Goal: Transaction & Acquisition: Book appointment/travel/reservation

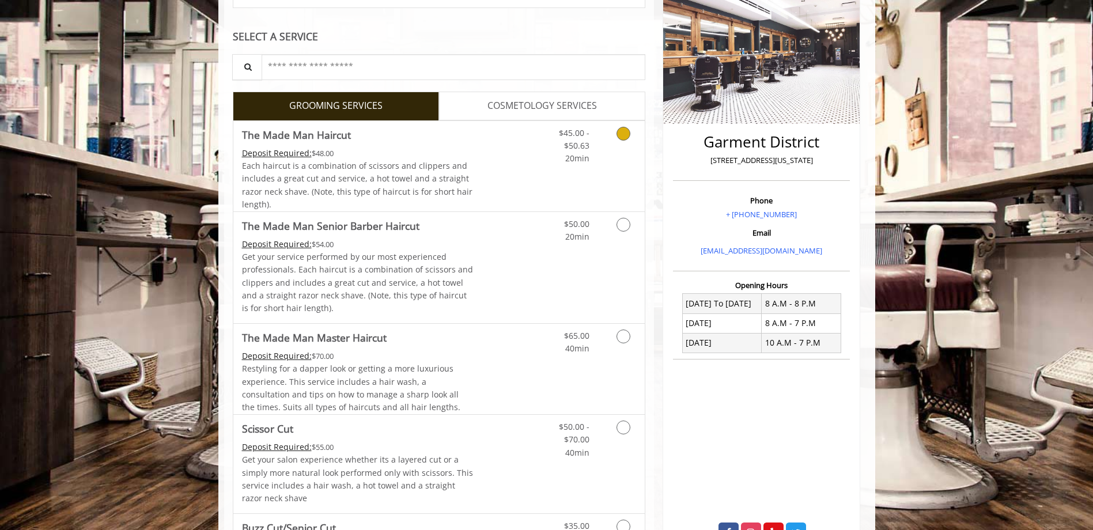
click at [517, 176] on link "Discounted Price" at bounding box center [507, 166] width 69 height 90
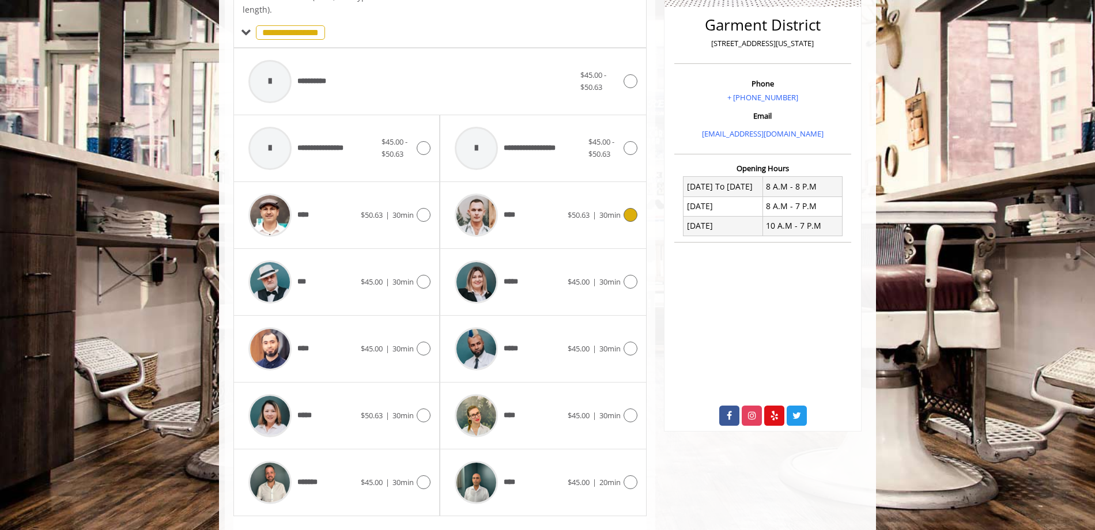
scroll to position [307, 0]
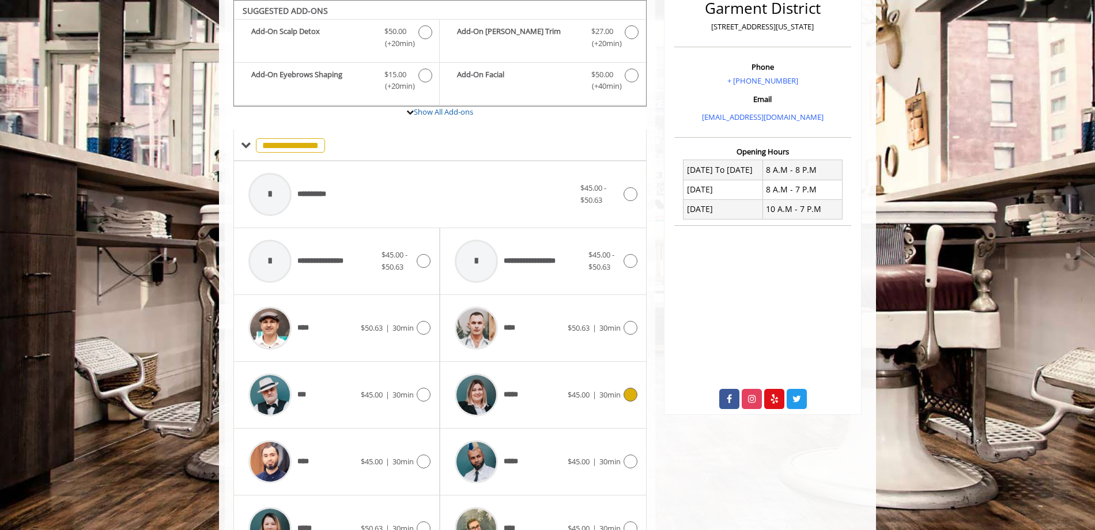
click at [550, 407] on div "*****" at bounding box center [508, 395] width 118 height 55
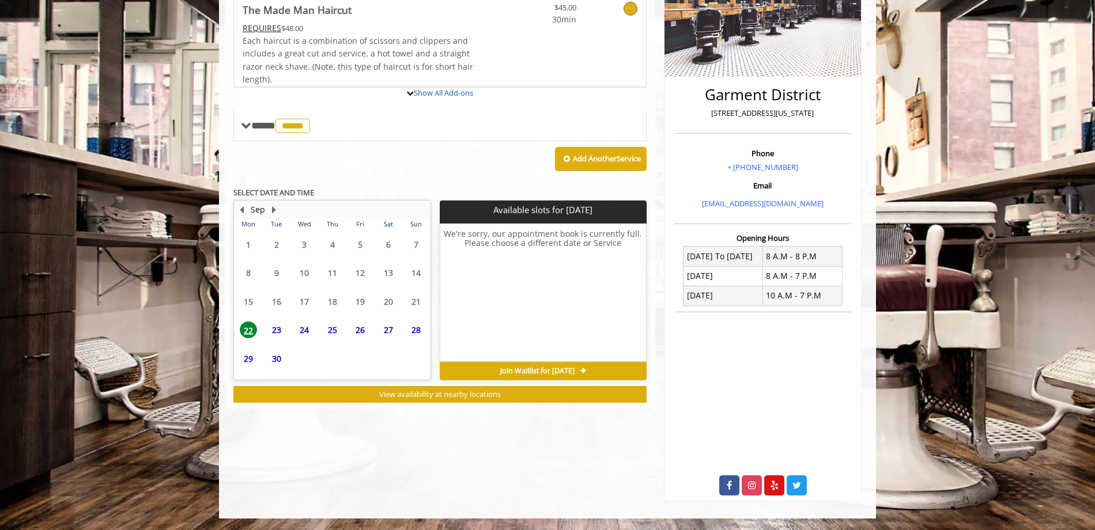
scroll to position [233, 0]
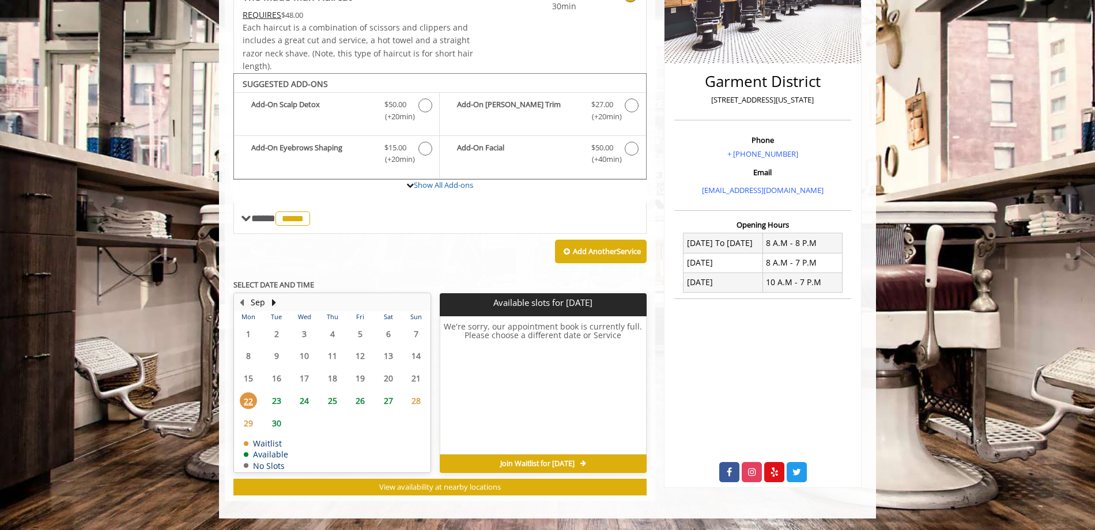
click at [279, 397] on span "23" at bounding box center [276, 400] width 17 height 17
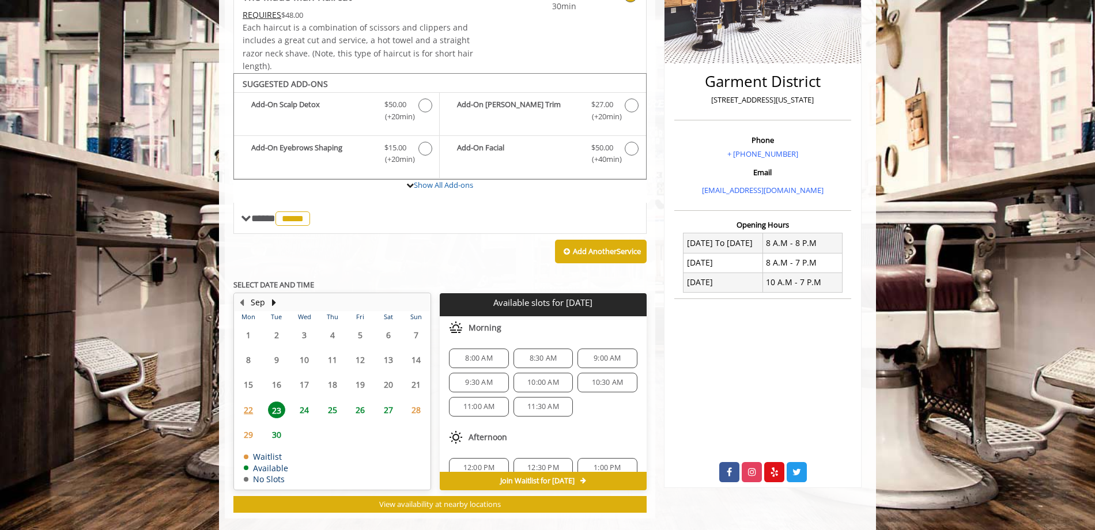
scroll to position [251, 0]
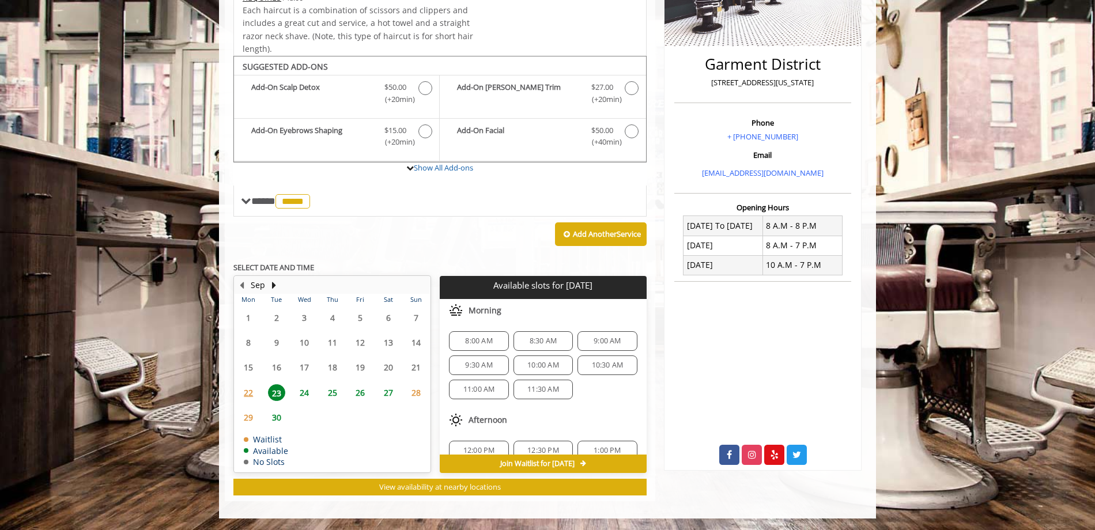
click at [304, 391] on span "24" at bounding box center [304, 392] width 17 height 17
click at [276, 396] on span "23" at bounding box center [276, 392] width 17 height 17
click at [480, 342] on span "8:00 AM" at bounding box center [478, 341] width 27 height 9
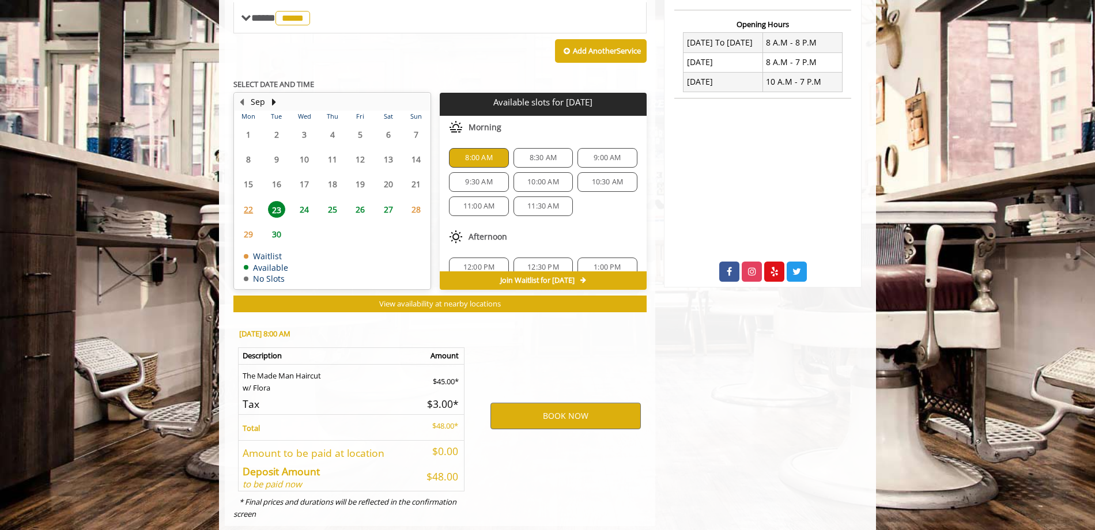
scroll to position [459, 0]
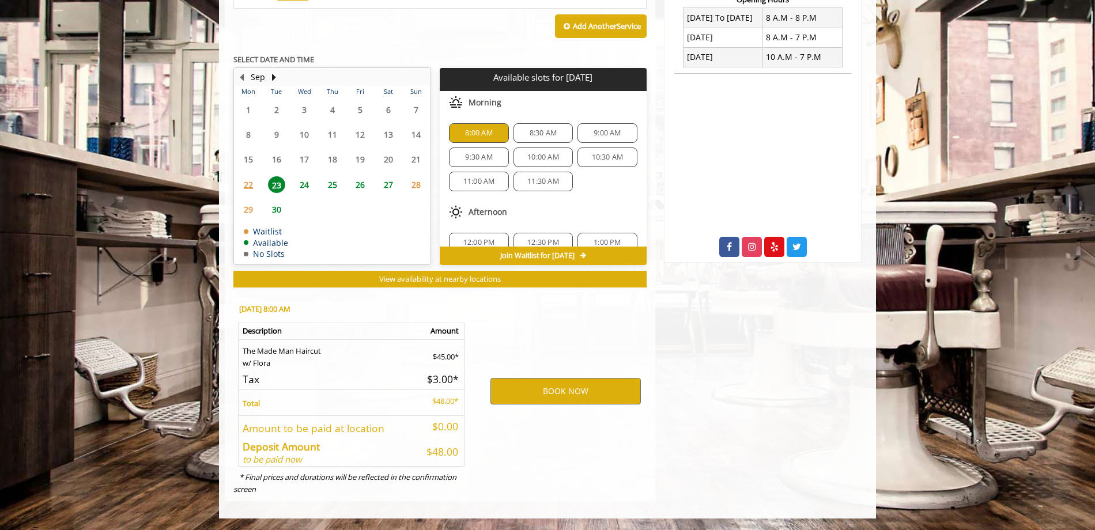
click at [334, 183] on span "25" at bounding box center [332, 184] width 17 height 17
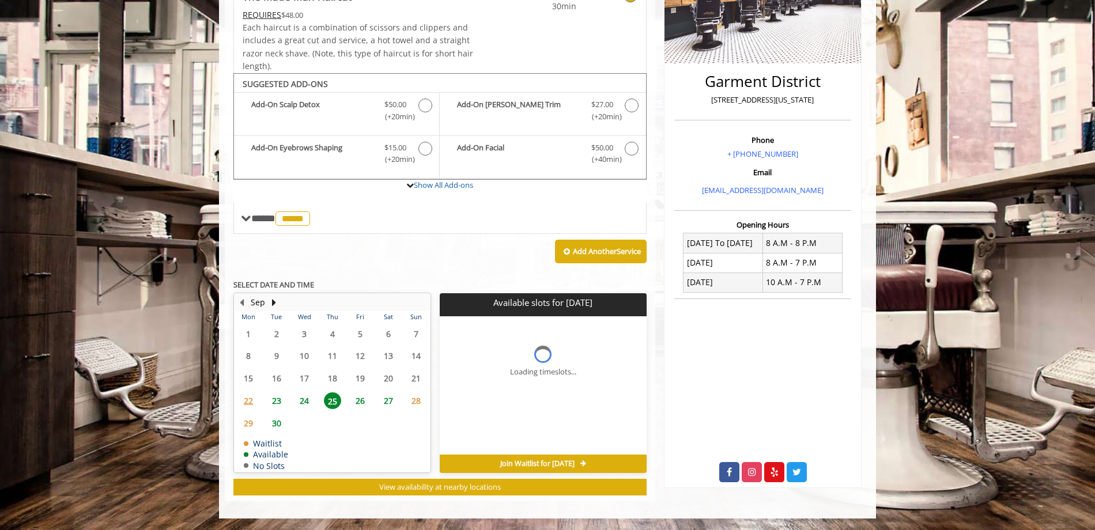
scroll to position [251, 0]
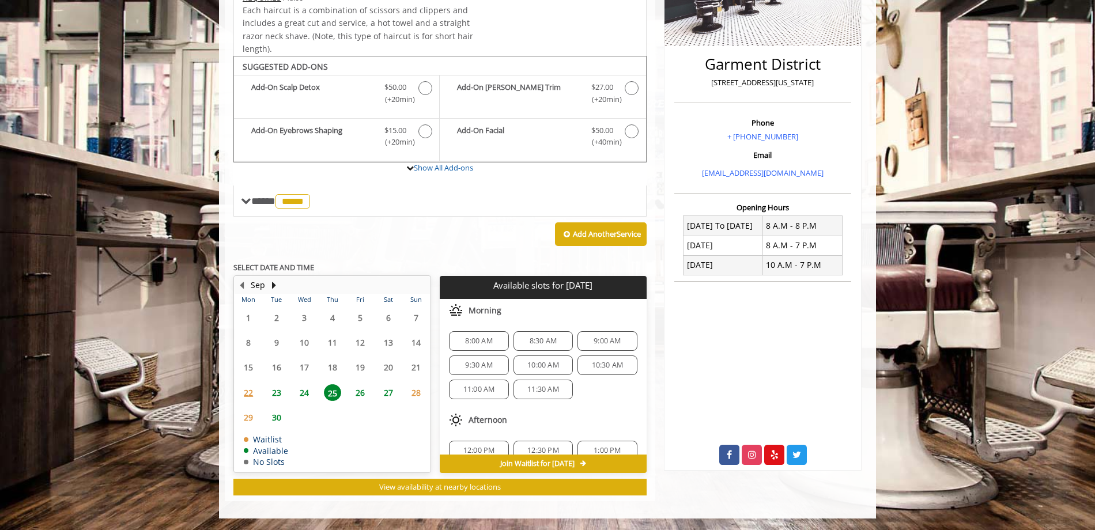
click at [468, 338] on span "8:00 AM" at bounding box center [478, 341] width 27 height 9
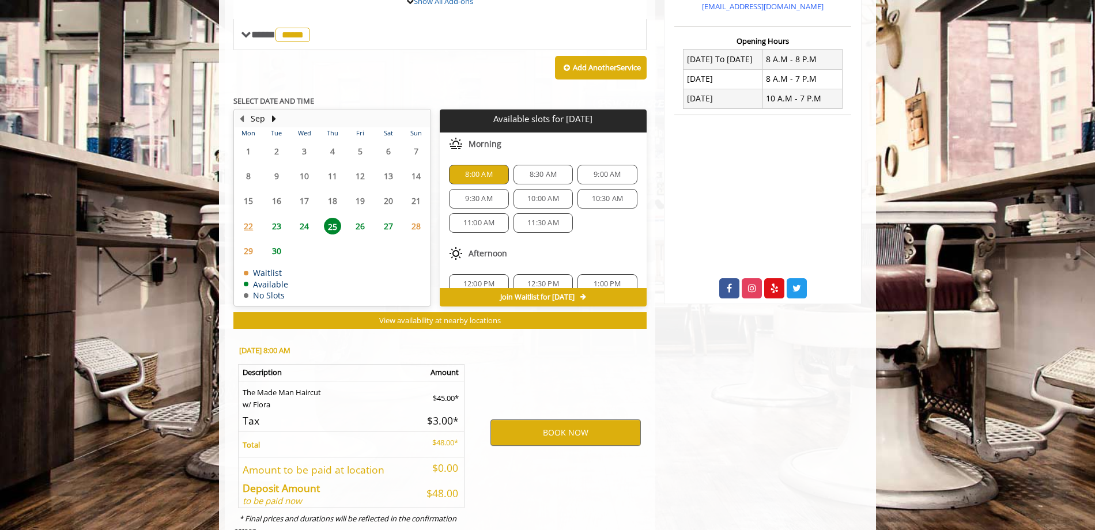
scroll to position [459, 0]
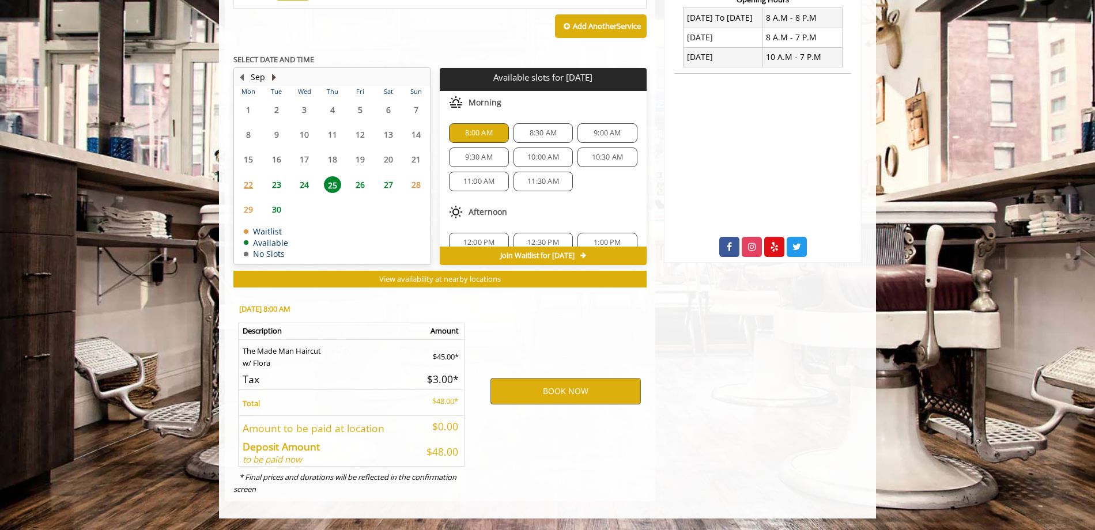
click at [270, 77] on button "Next Month" at bounding box center [273, 77] width 9 height 13
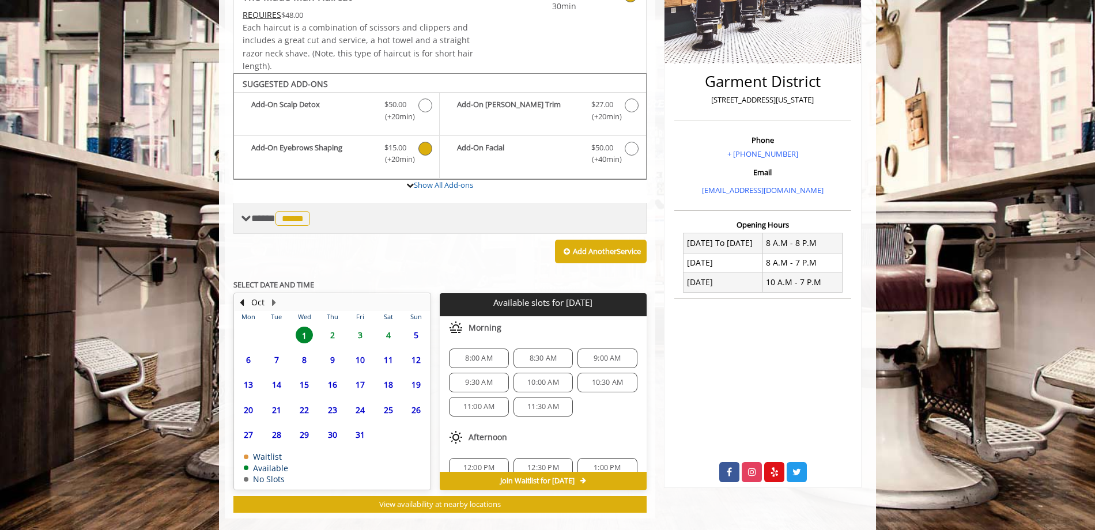
scroll to position [251, 0]
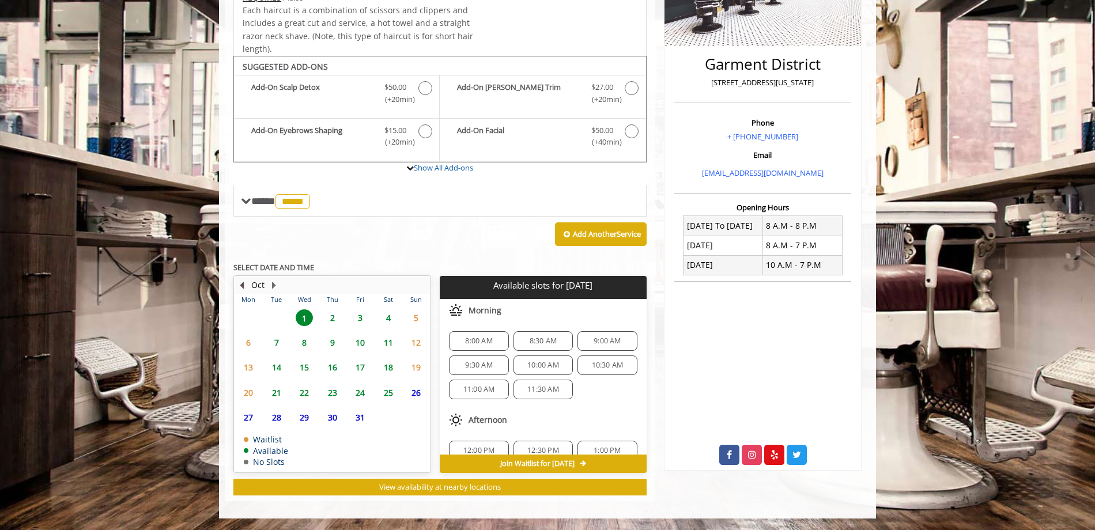
click at [245, 289] on button "Previous Month" at bounding box center [241, 285] width 9 height 13
click at [461, 337] on span "8:00 AM" at bounding box center [478, 341] width 49 height 9
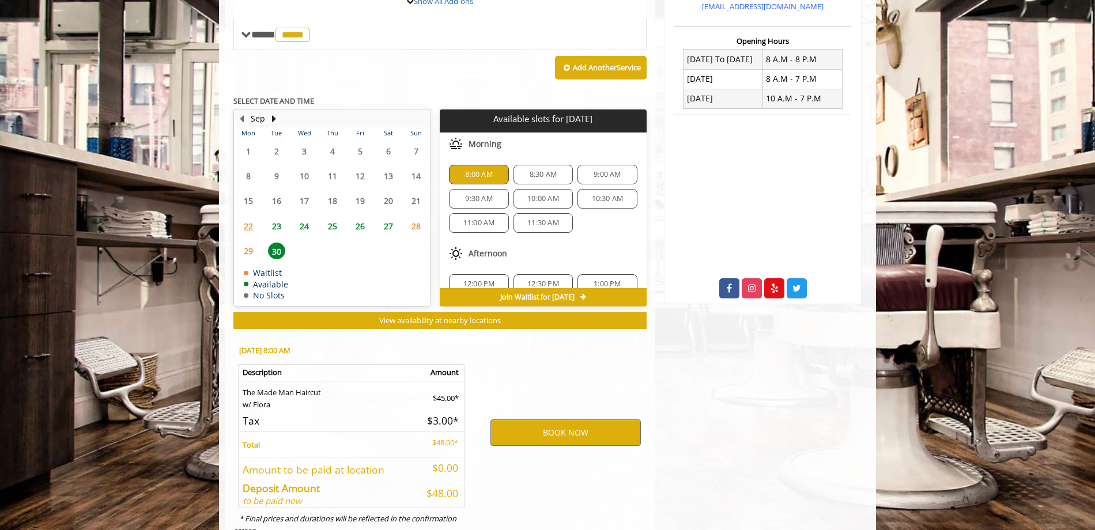
scroll to position [459, 0]
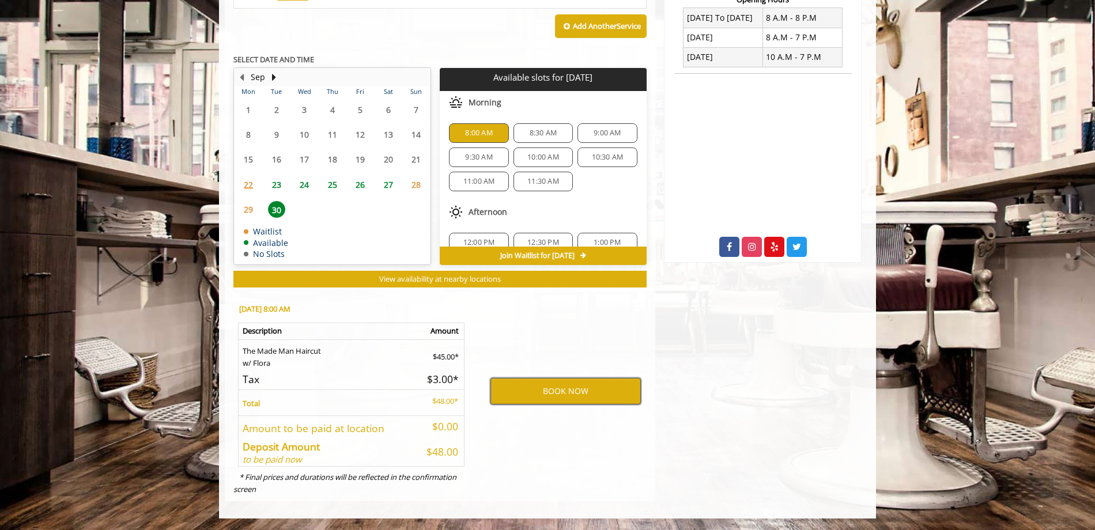
click at [551, 392] on button "BOOK NOW" at bounding box center [565, 391] width 150 height 27
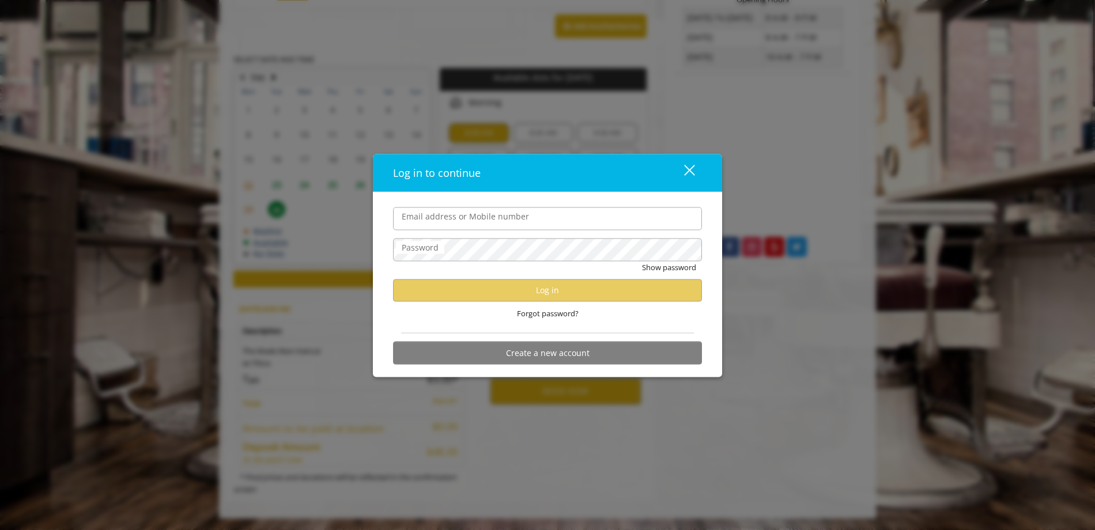
type input "**********"
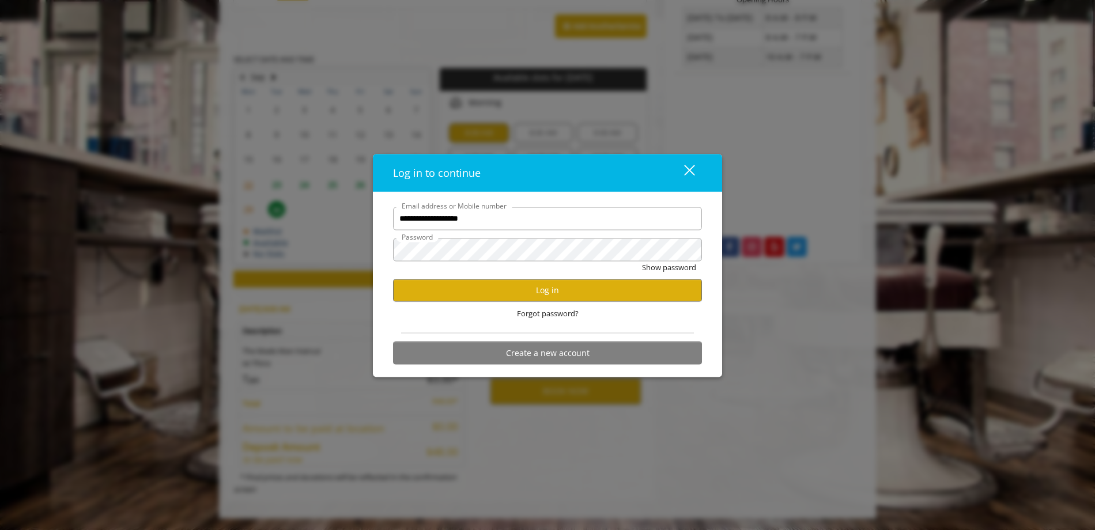
scroll to position [0, 0]
click at [524, 288] on button "Log in" at bounding box center [547, 290] width 309 height 22
